Goal: Book appointment/travel/reservation

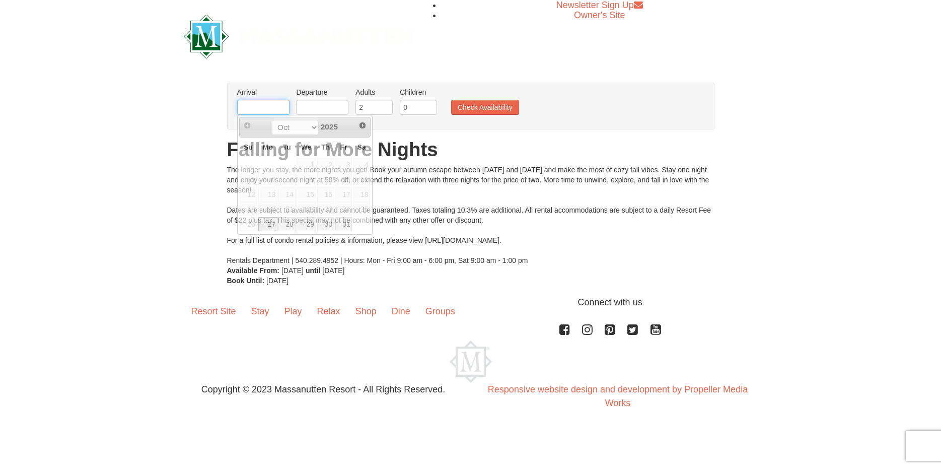
click at [254, 108] on input "text" at bounding box center [263, 107] width 52 height 15
click at [363, 127] on span "Next" at bounding box center [362, 125] width 8 height 8
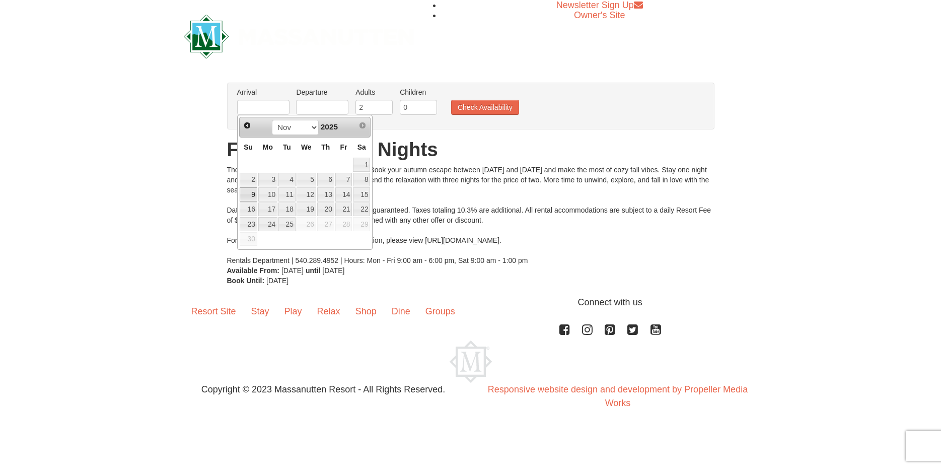
click at [246, 193] on link "9" at bounding box center [249, 194] width 18 height 14
type input "[DATE]"
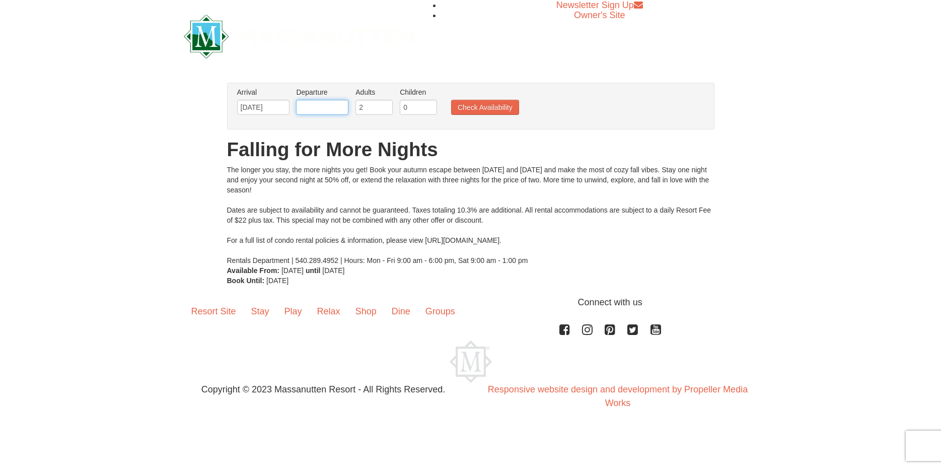
click at [335, 109] on input "text" at bounding box center [322, 107] width 52 height 15
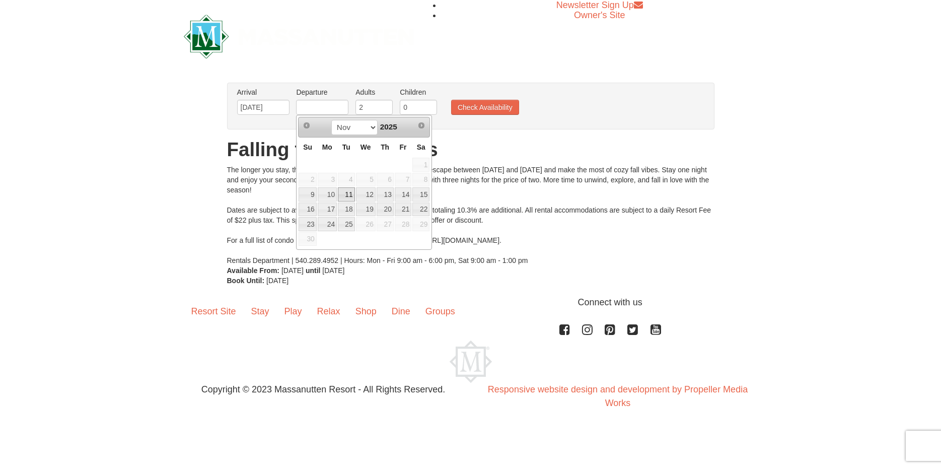
click at [342, 192] on link "11" at bounding box center [346, 194] width 17 height 14
type input "[DATE]"
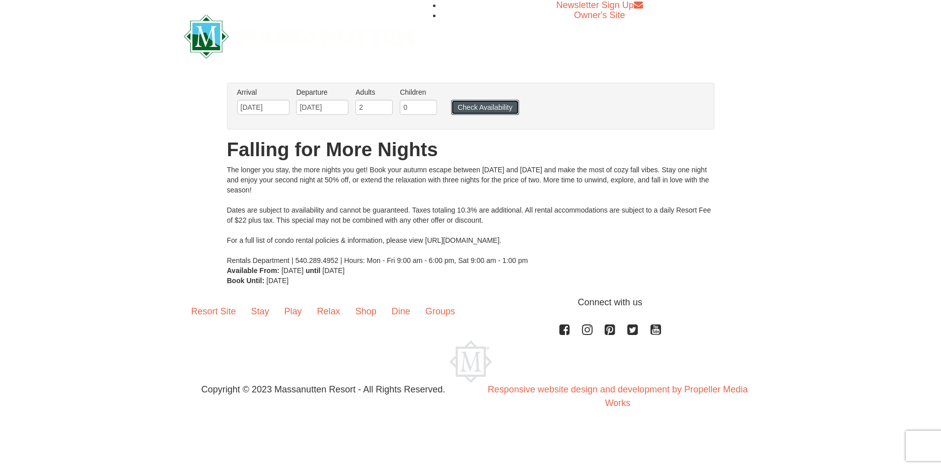
click at [486, 108] on button "Check Availability" at bounding box center [485, 107] width 68 height 15
